Goal: Task Accomplishment & Management: Manage account settings

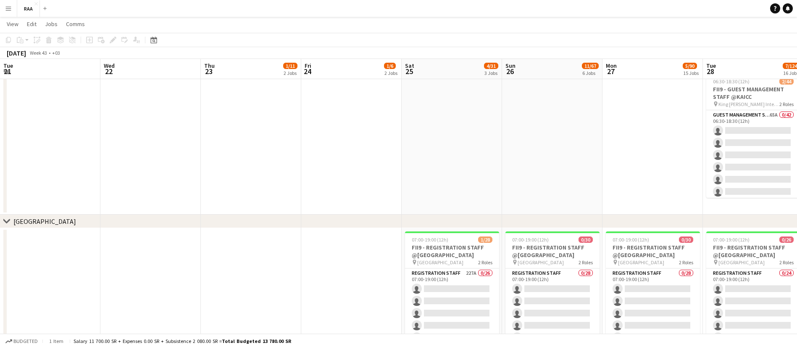
scroll to position [0, 258]
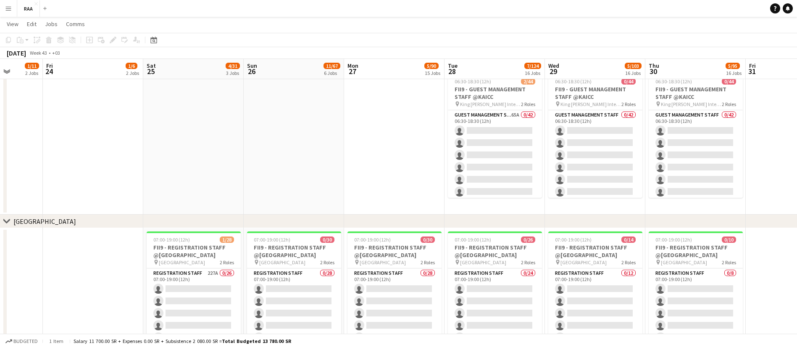
click at [9, 10] on app-icon "Menu" at bounding box center [8, 8] width 7 height 7
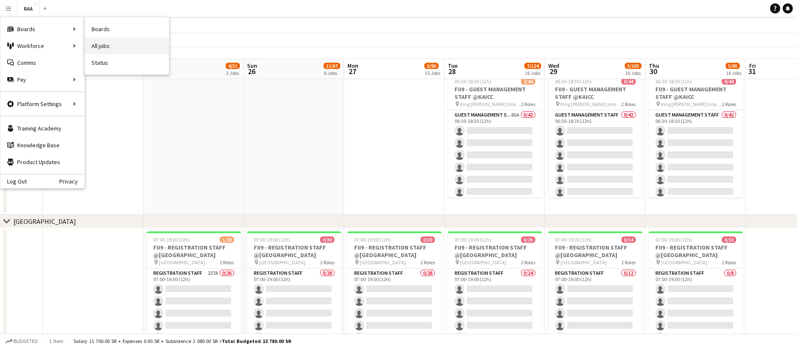
click at [106, 42] on link "All jobs" at bounding box center [127, 45] width 84 height 17
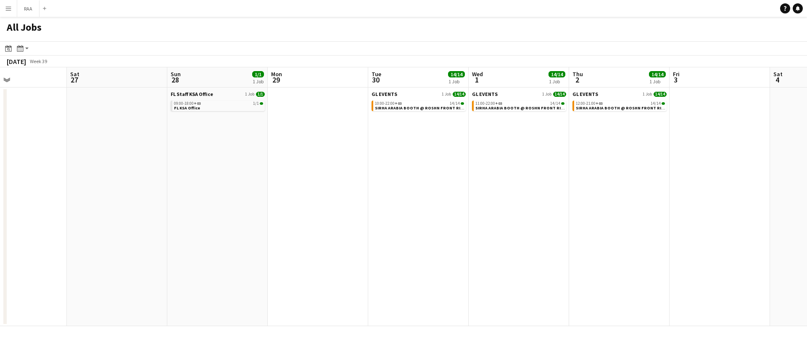
scroll to position [0, 337]
click at [404, 107] on span "SIRHA ARABIA BOOTH @ ROSHN FRONT RIYADH" at bounding box center [420, 107] width 96 height 5
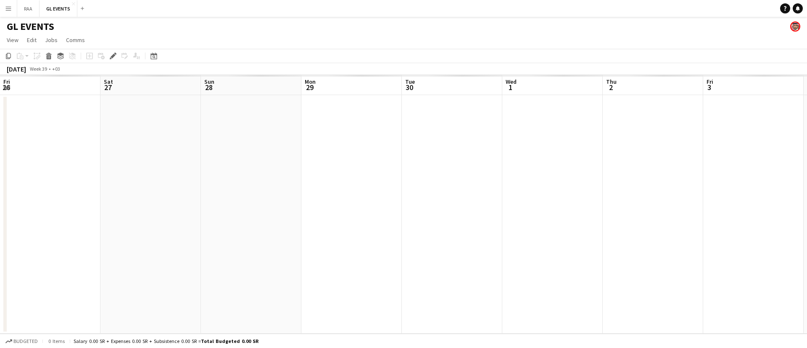
scroll to position [0, 289]
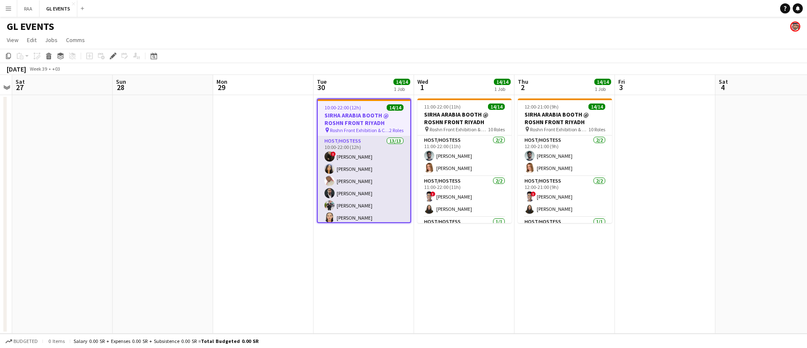
click at [369, 189] on app-card-role "Host/Hostess 13/13 10:00-22:00 (12h) ! Molka Kchouk Fatema Al-sewar Abubakr Awa…" at bounding box center [364, 223] width 92 height 175
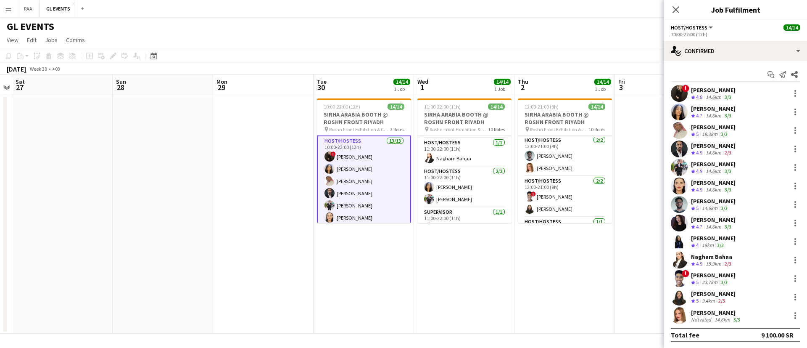
scroll to position [247, 0]
click at [478, 177] on app-card-role "Host/Hostess 2/2 11:00-22:00 (11h) Fatema Al-sewar Mohammed Abdulqader" at bounding box center [464, 173] width 94 height 41
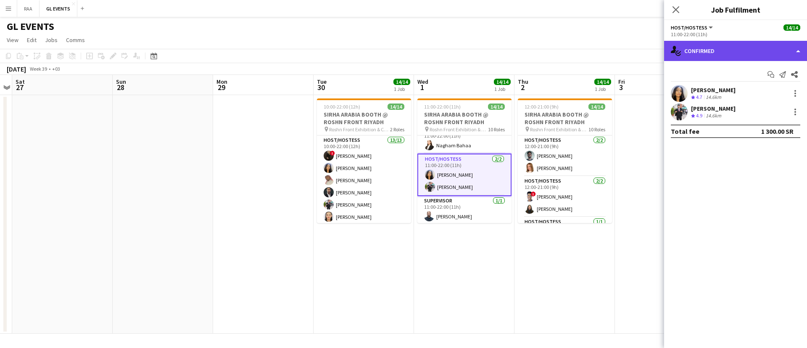
click at [725, 49] on div "single-neutral-actions-check-2 Confirmed" at bounding box center [735, 51] width 143 height 20
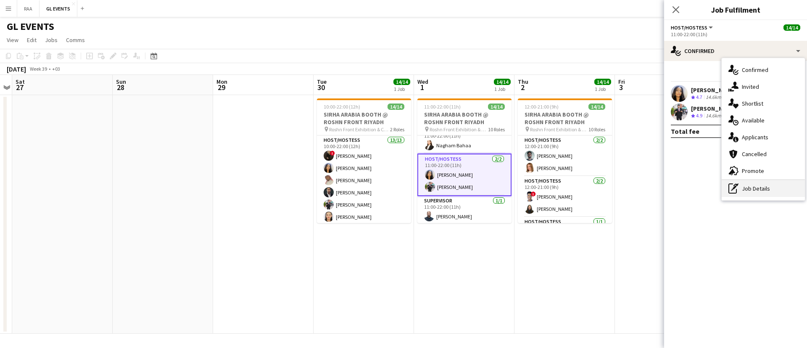
click at [758, 183] on div "pen-write Job Details" at bounding box center [762, 188] width 83 height 17
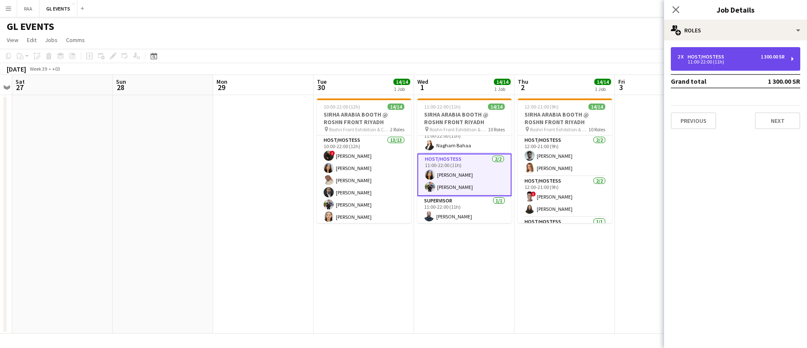
click at [717, 66] on div "2 x Host/Hostess 1 300.00 SR 11:00-22:00 (11h)" at bounding box center [735, 59] width 129 height 24
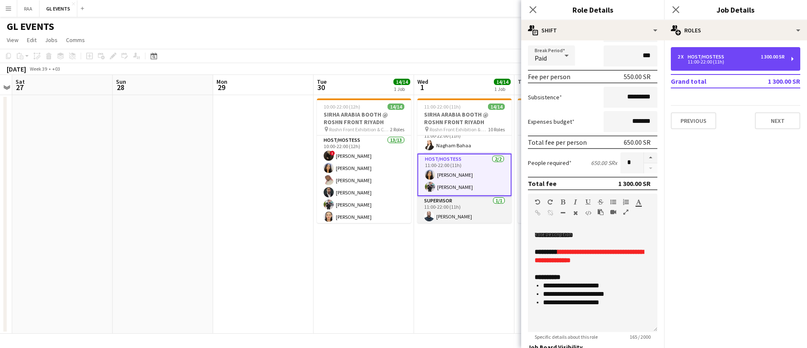
scroll to position [198, 0]
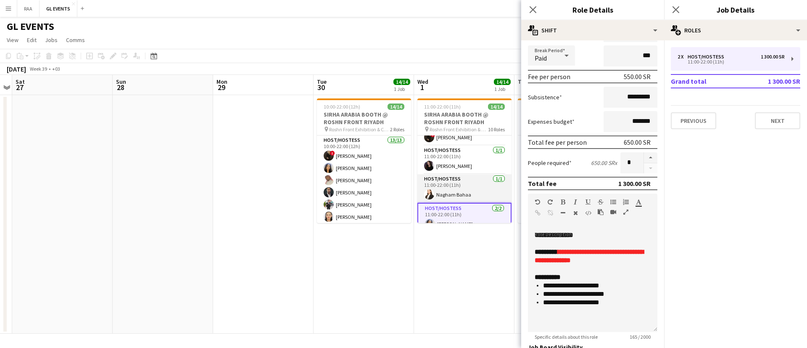
click at [450, 188] on app-card-role "Host/Hostess 1/1 11:00-22:00 (11h) Nagham Bahaa" at bounding box center [464, 188] width 94 height 29
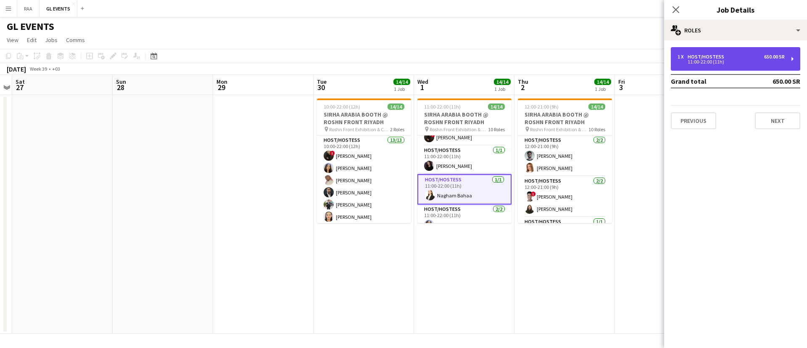
click at [690, 57] on div "Host/Hostess" at bounding box center [707, 57] width 40 height 6
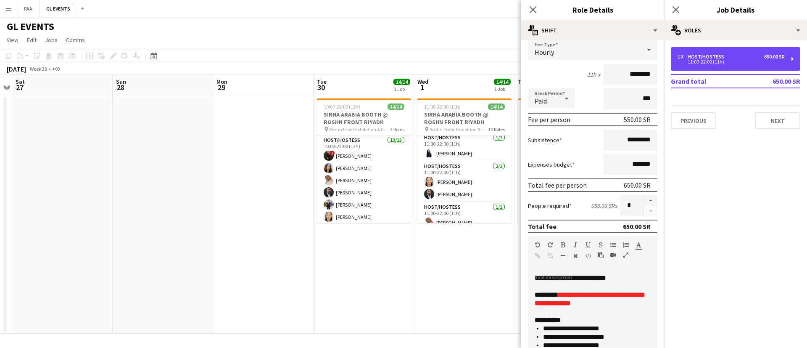
scroll to position [83, 0]
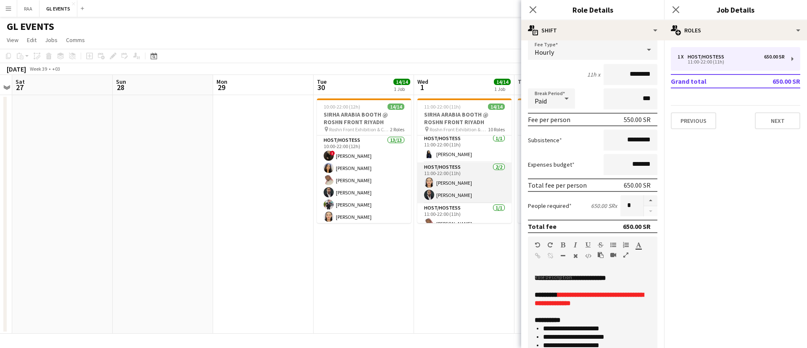
click at [466, 179] on app-card-role "Host/Hostess 2/2 11:00-22:00 (11h) Nouf Ali Mohammed Ameer" at bounding box center [464, 182] width 94 height 41
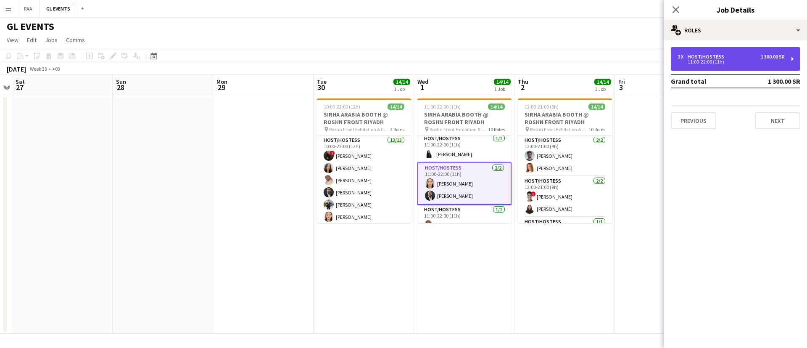
click at [722, 60] on div "11:00-22:00 (11h)" at bounding box center [730, 62] width 107 height 4
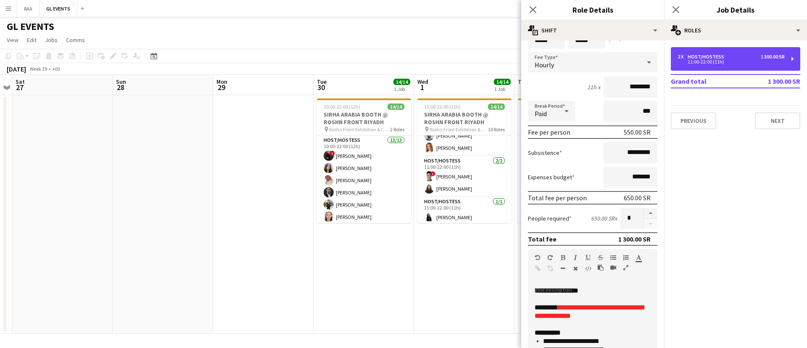
scroll to position [20, 0]
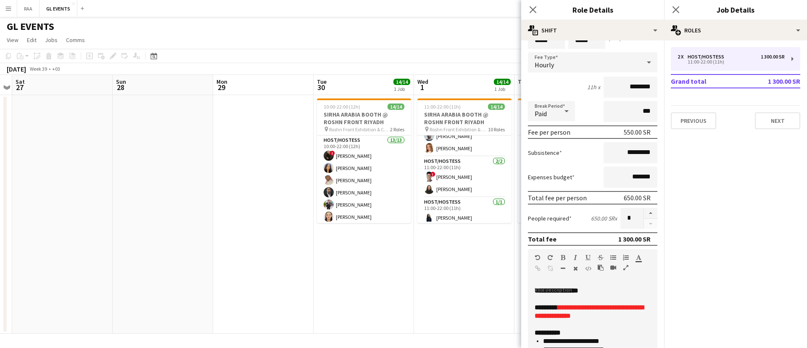
click at [456, 172] on app-card-role "Host/Hostess 2/2 11:00-22:00 (11h) ! Amin Abdalaziz Siren Nahdi" at bounding box center [464, 176] width 94 height 41
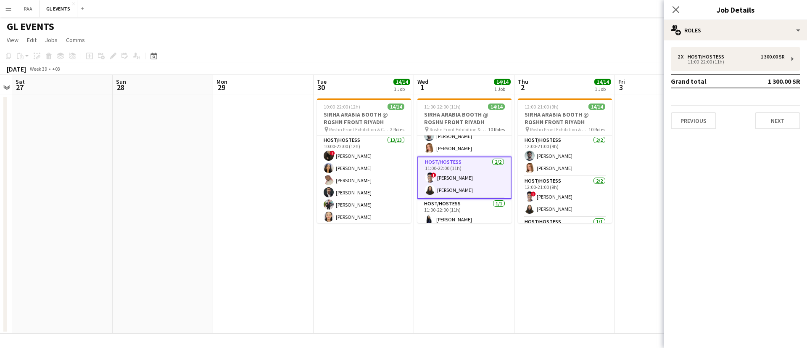
click at [698, 73] on div "2 x Host/Hostess 1 300.00 SR 11:00-22:00 (11h) Grand total 1 300.00 SR Previous…" at bounding box center [735, 88] width 143 height 82
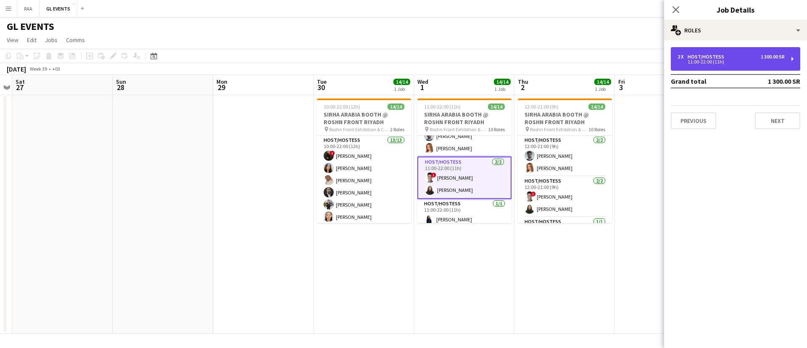
click at [704, 63] on div "11:00-22:00 (11h)" at bounding box center [730, 62] width 107 height 4
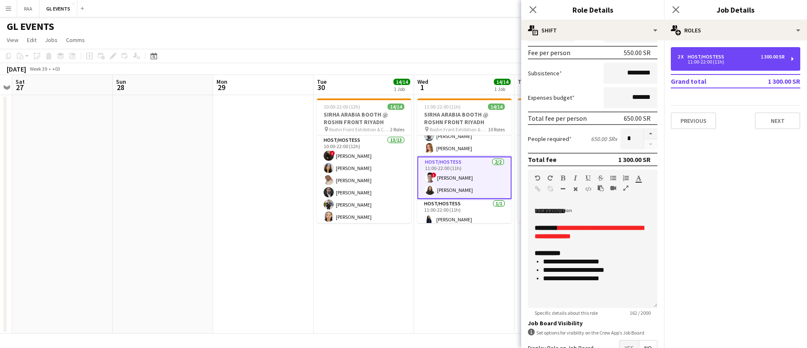
scroll to position [0, 0]
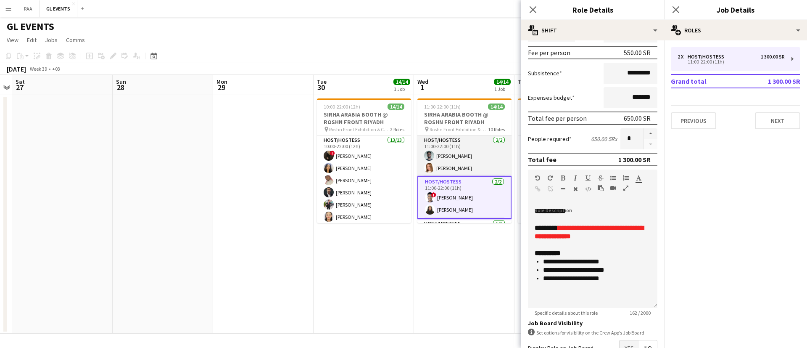
click at [449, 157] on app-card-role "Host/Hostess 2/2 11:00-22:00 (11h) Osama Ahmed Weronika Sternal" at bounding box center [464, 155] width 94 height 41
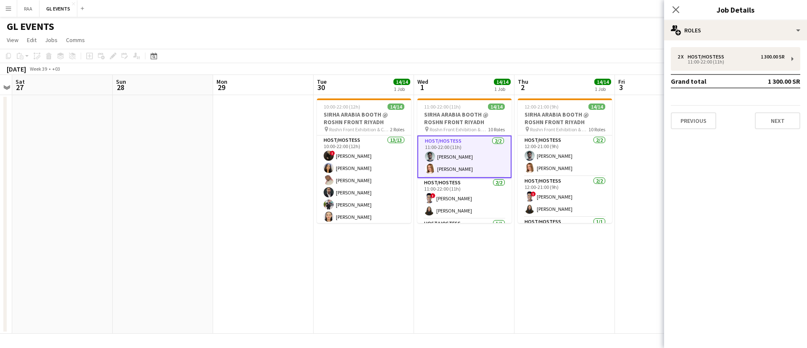
click at [453, 174] on app-card-role "Host/Hostess 2/2 11:00-22:00 (11h) Osama Ahmed Weronika Sternal" at bounding box center [464, 156] width 94 height 42
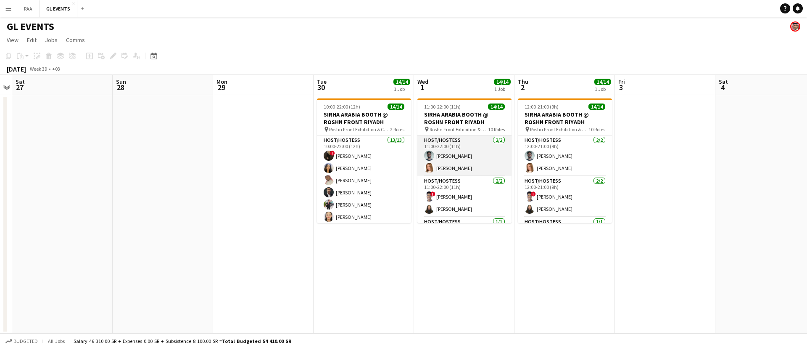
click at [453, 169] on app-card-role "Host/Hostess 2/2 11:00-22:00 (11h) Osama Ahmed Weronika Sternal" at bounding box center [464, 155] width 94 height 41
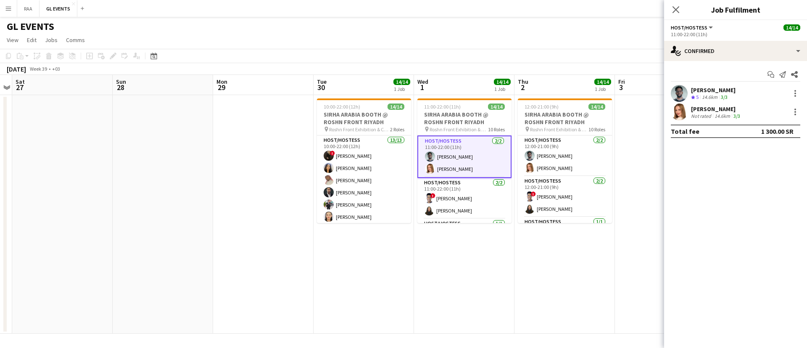
click at [724, 108] on div "Weronika Sternal" at bounding box center [716, 109] width 51 height 8
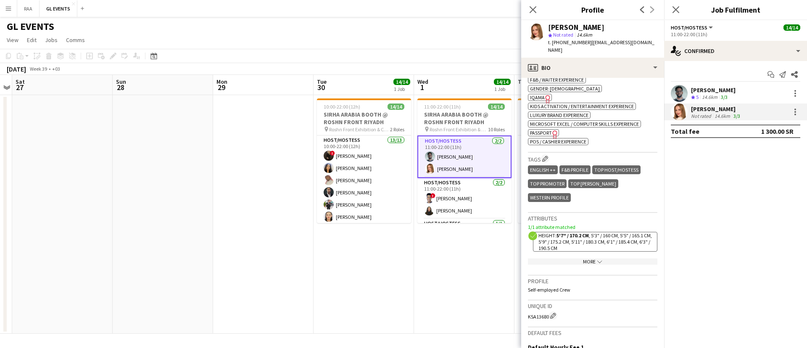
scroll to position [362, 0]
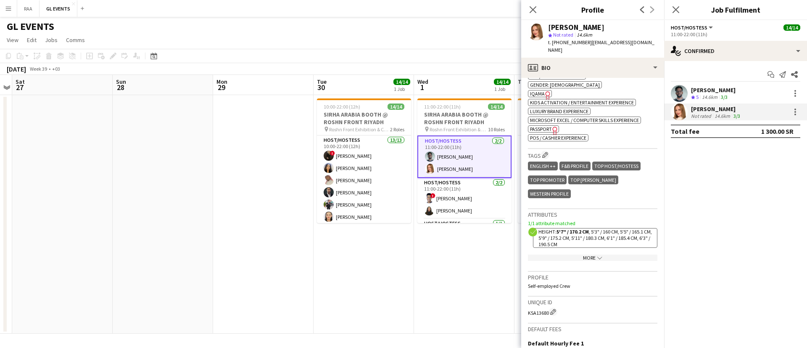
click at [589, 254] on div "More chevron-down" at bounding box center [592, 257] width 129 height 6
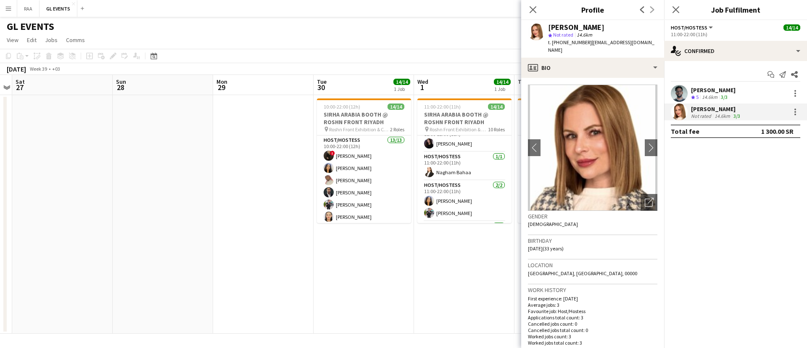
scroll to position [249, 0]
click at [676, 9] on icon at bounding box center [675, 9] width 8 height 8
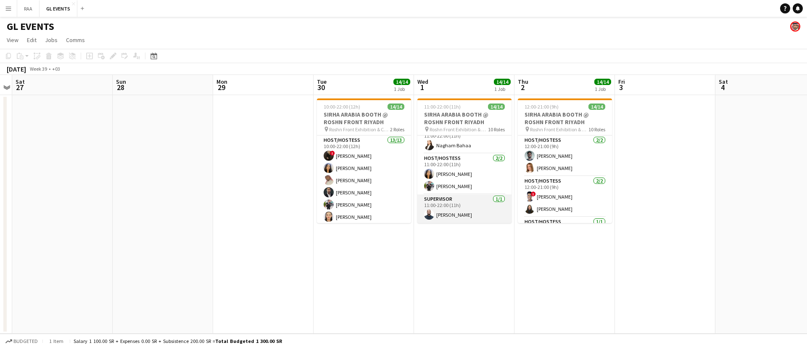
click at [464, 210] on app-card-role "Supervisor 1/1 11:00-22:00 (11h) Mohammed Salah" at bounding box center [464, 208] width 94 height 29
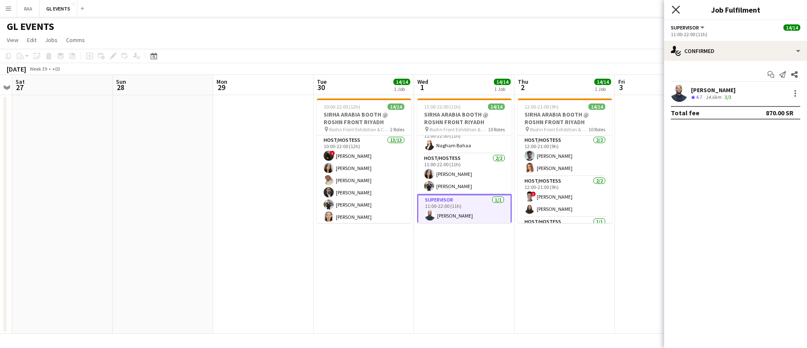
click at [676, 9] on icon at bounding box center [675, 9] width 8 height 8
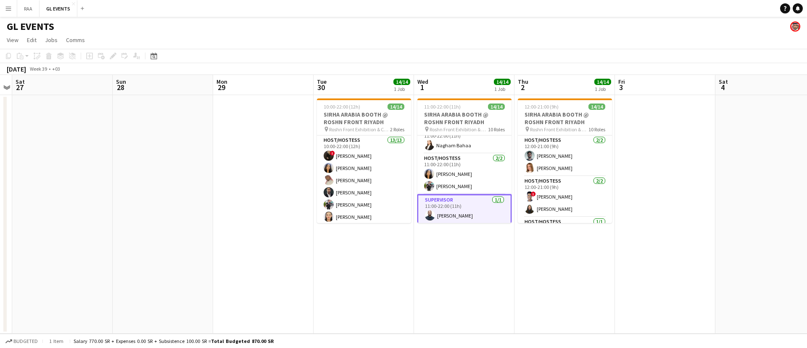
click at [645, 208] on app-date-cell at bounding box center [665, 214] width 100 height 238
